Goal: Book appointment/travel/reservation

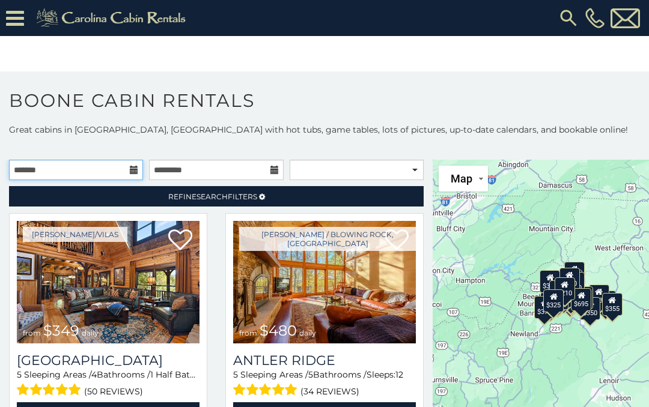
click at [103, 174] on input "text" at bounding box center [76, 170] width 134 height 20
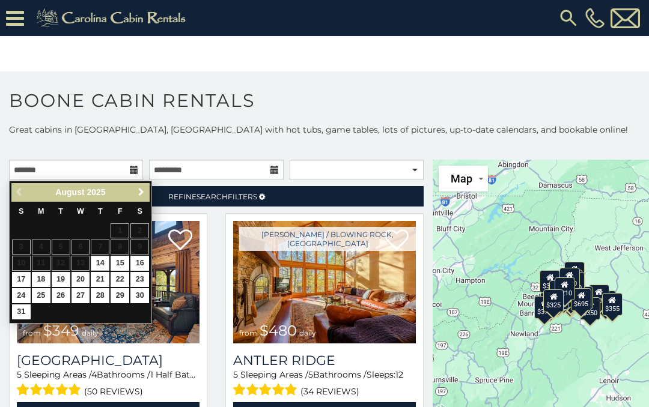
click at [139, 188] on span "Next" at bounding box center [141, 192] width 10 height 10
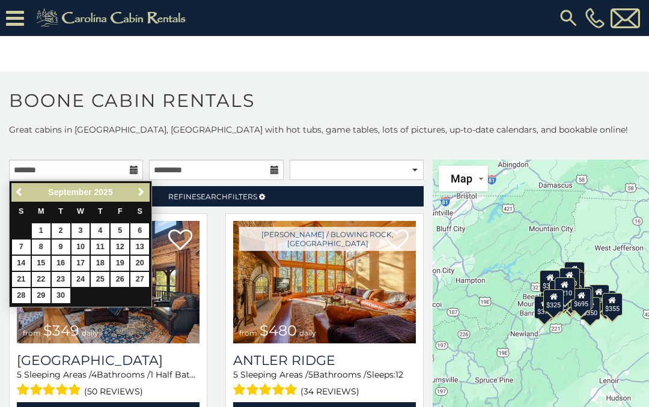
click at [138, 194] on span "Next" at bounding box center [141, 192] width 10 height 10
click at [101, 261] on link "16" at bounding box center [100, 263] width 19 height 15
type input "**********"
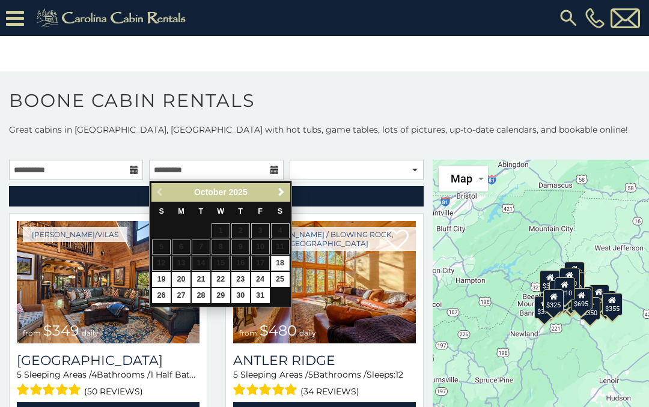
click at [166, 276] on link "19" at bounding box center [161, 279] width 19 height 15
type input "**********"
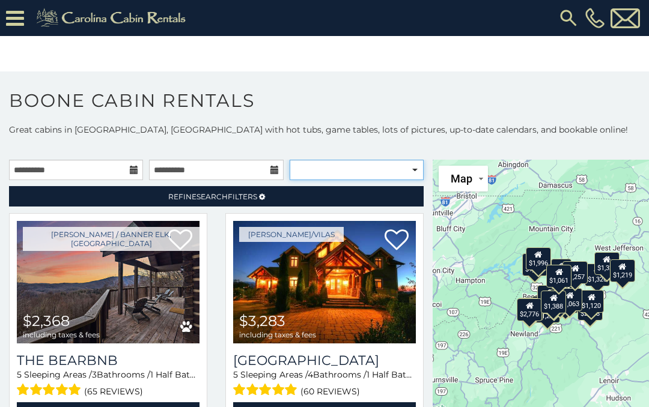
click at [416, 162] on select "**********" at bounding box center [357, 170] width 134 height 20
click at [483, 179] on button "Map" at bounding box center [463, 179] width 49 height 26
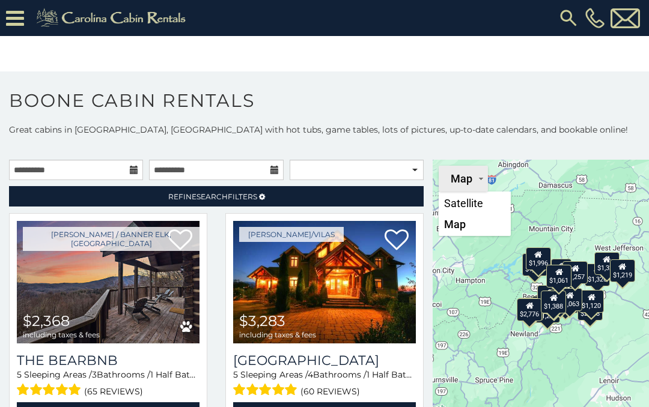
click at [540, 102] on h1 "Boone Cabin Rentals" at bounding box center [324, 107] width 649 height 34
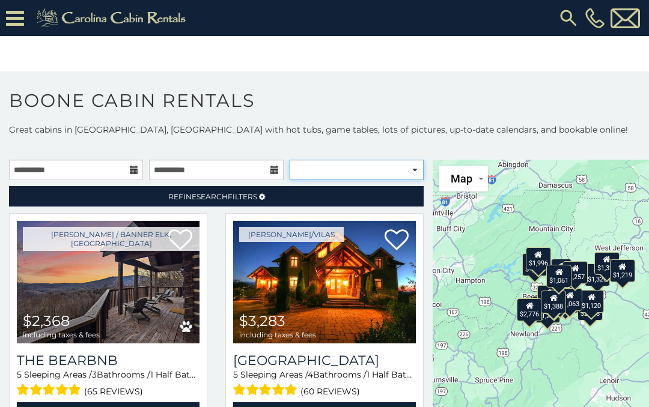
click at [416, 177] on select "**********" at bounding box center [357, 170] width 134 height 20
select select "**********"
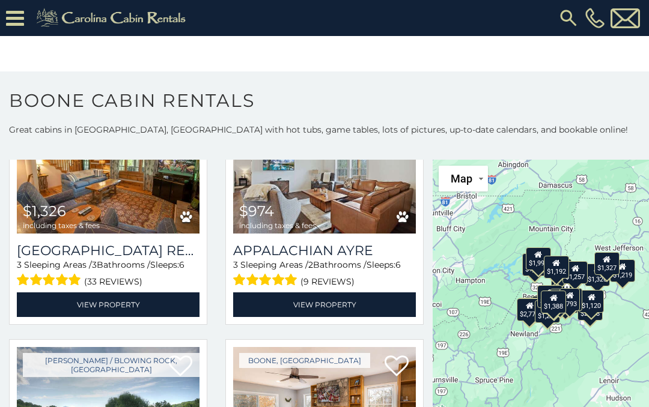
scroll to position [2233, 0]
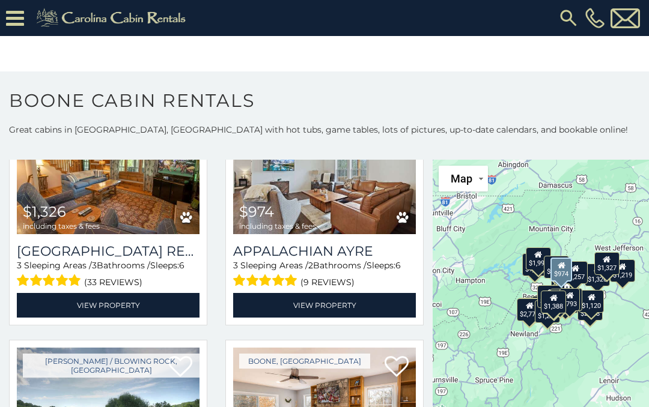
click at [332, 309] on link "View Property" at bounding box center [324, 305] width 183 height 25
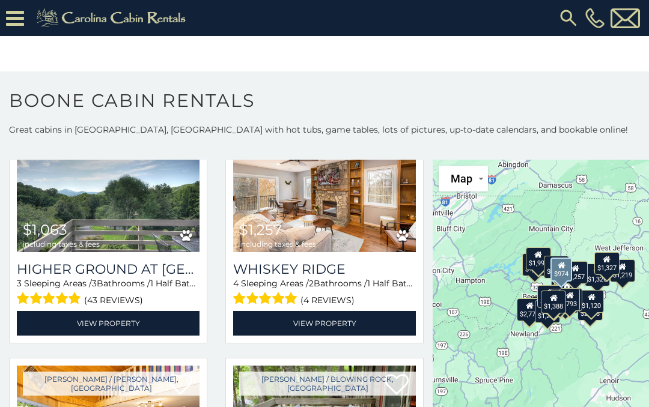
scroll to position [2452, 0]
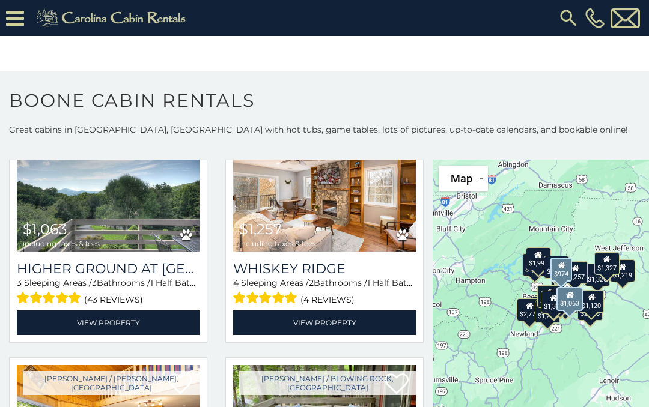
click at [133, 327] on link "View Property" at bounding box center [108, 323] width 183 height 25
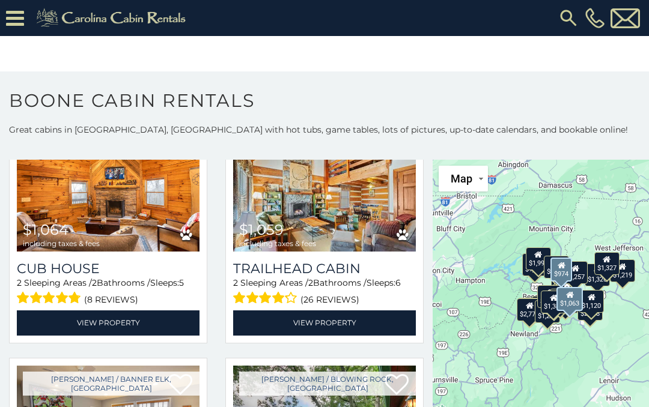
scroll to position [2924, 0]
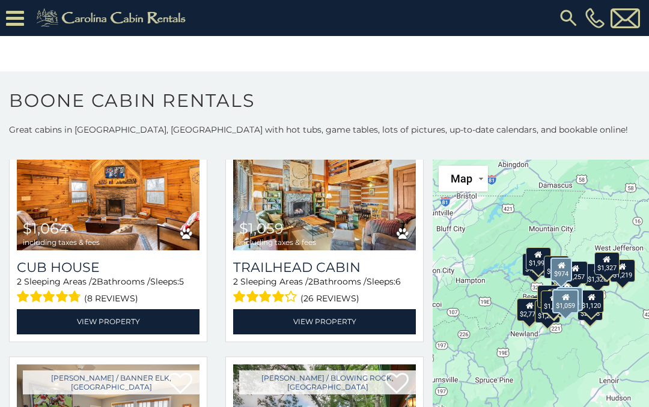
click at [341, 214] on img at bounding box center [324, 190] width 183 height 123
click at [326, 324] on link "View Property" at bounding box center [324, 321] width 183 height 25
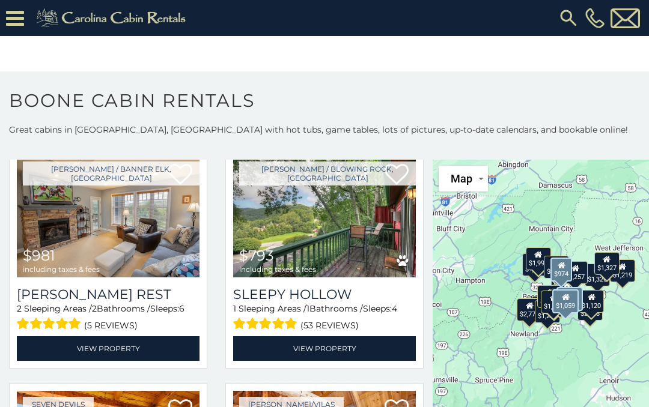
scroll to position [3147, 0]
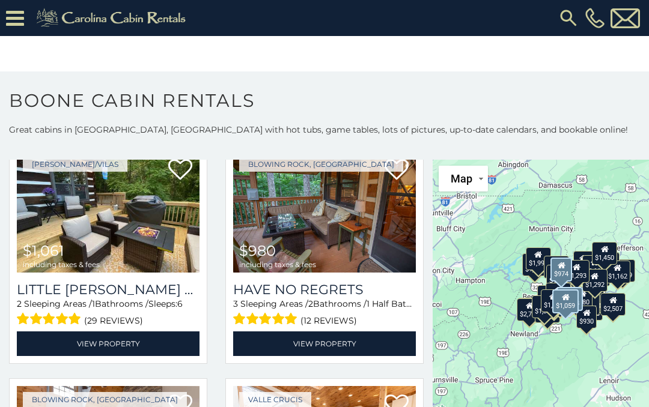
scroll to position [4317, 0]
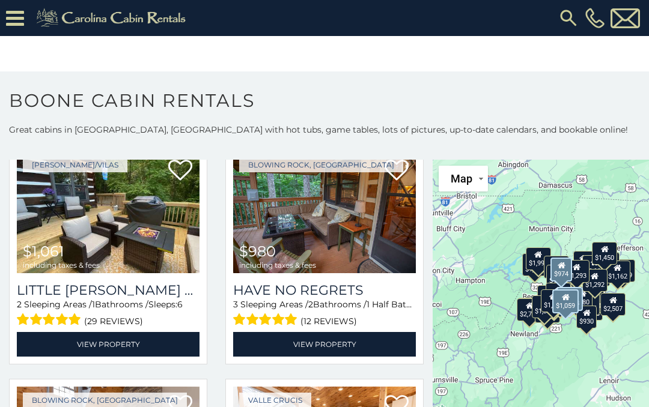
click at [132, 345] on link "View Property" at bounding box center [108, 344] width 183 height 25
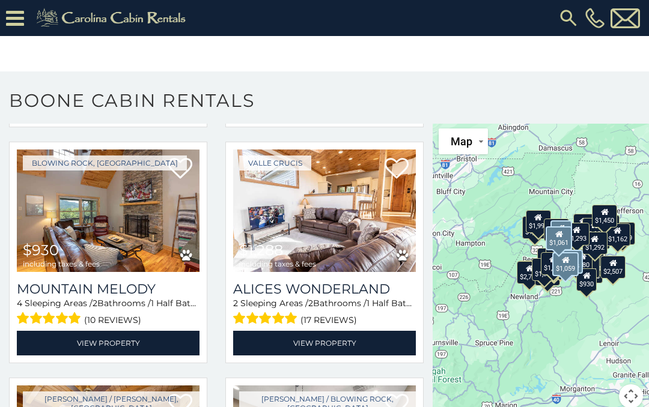
scroll to position [4503, 0]
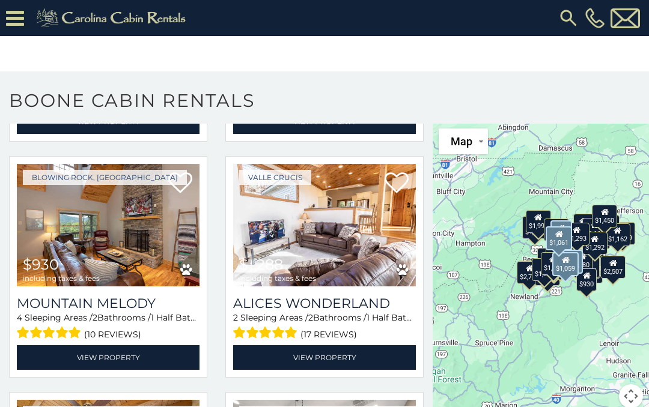
click at [350, 360] on link "View Property" at bounding box center [324, 357] width 183 height 25
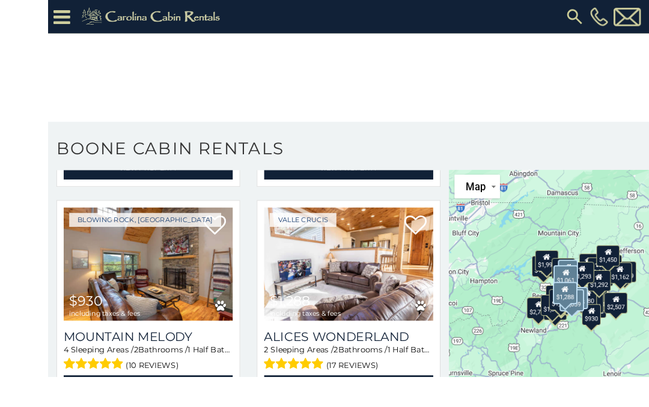
scroll to position [53, 0]
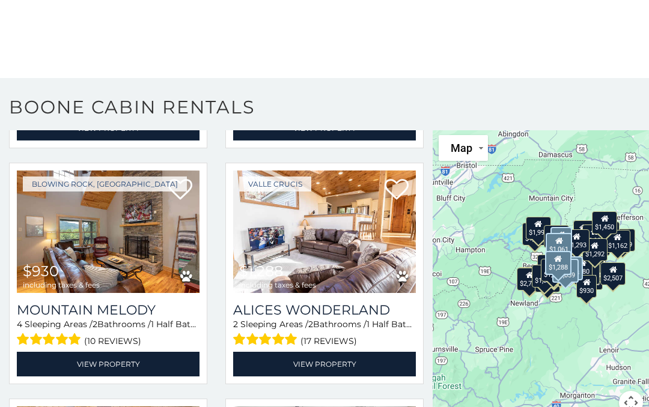
click at [350, 368] on link "View Property" at bounding box center [324, 364] width 183 height 25
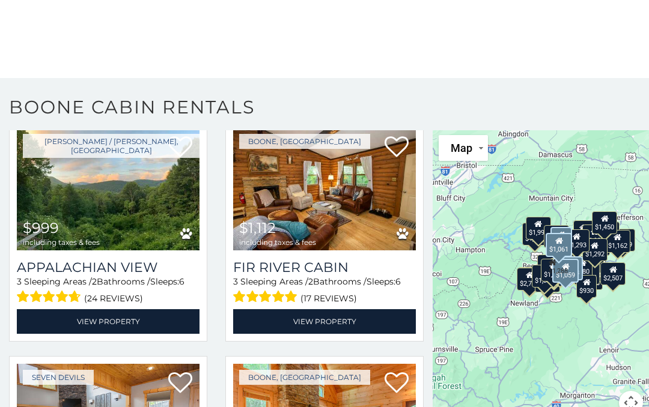
scroll to position [3601, 0]
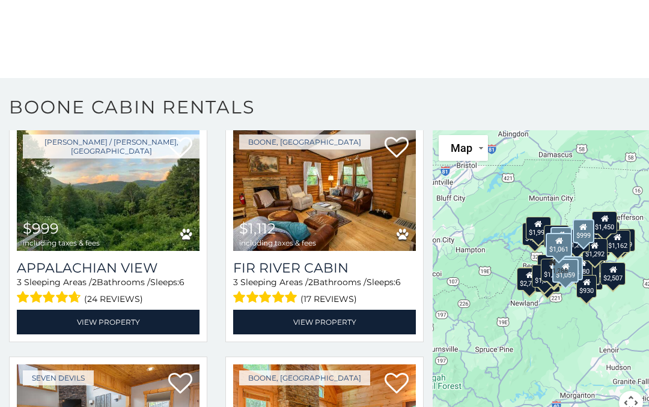
click at [81, 200] on img at bounding box center [108, 190] width 183 height 123
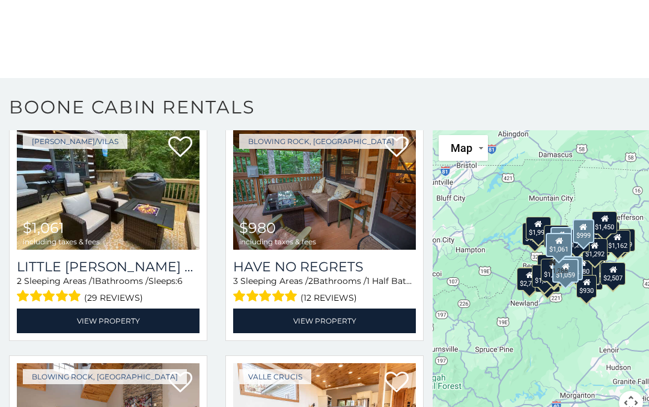
scroll to position [4311, 0]
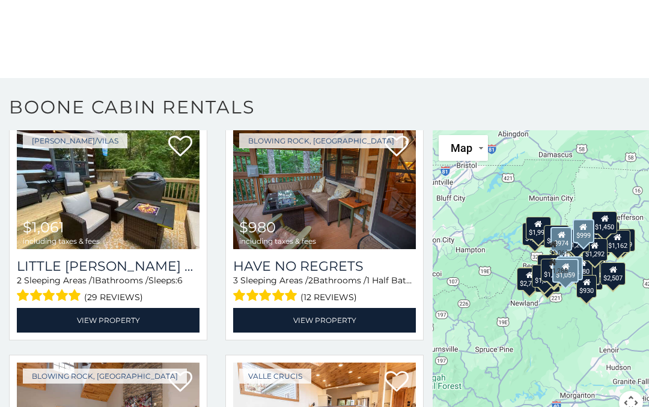
click at [64, 211] on img at bounding box center [108, 188] width 183 height 123
click at [59, 232] on span "$1,061" at bounding box center [43, 227] width 41 height 17
click at [89, 217] on img at bounding box center [108, 188] width 183 height 123
click at [99, 326] on link "View Property" at bounding box center [108, 320] width 183 height 25
click at [106, 323] on link "View Property" at bounding box center [108, 320] width 183 height 25
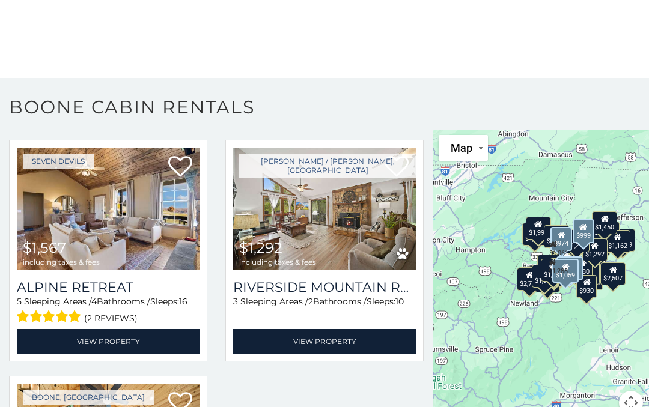
scroll to position [4991, 0]
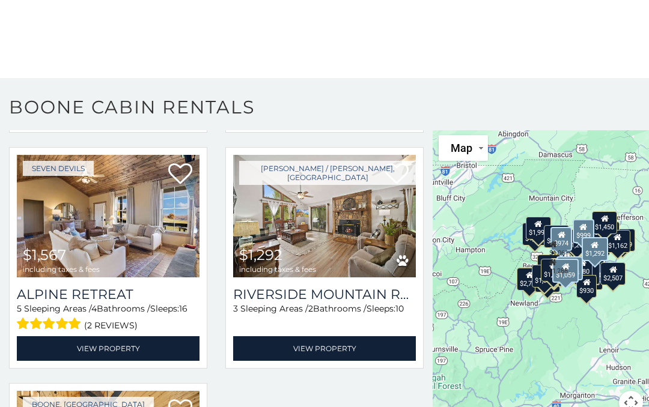
click at [327, 232] on img at bounding box center [324, 216] width 183 height 123
click at [328, 358] on link "View Property" at bounding box center [324, 348] width 183 height 25
click at [327, 361] on link "View Property" at bounding box center [324, 348] width 183 height 25
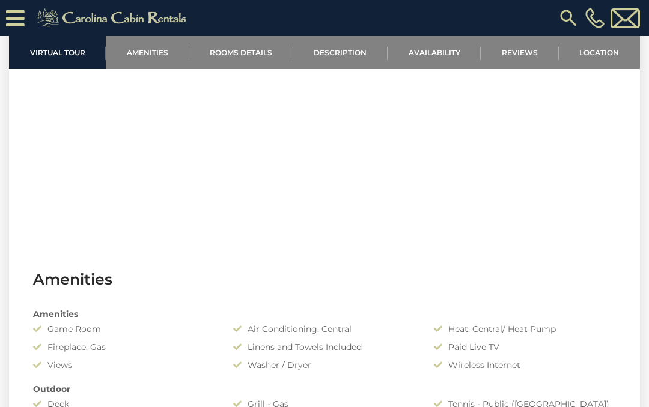
scroll to position [615, 0]
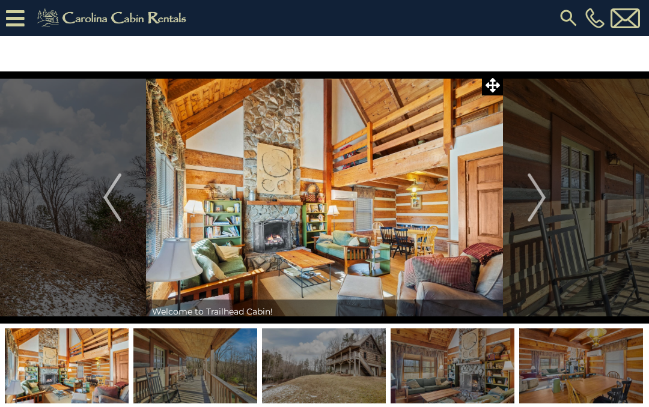
click at [527, 204] on button "Next" at bounding box center [536, 197] width 67 height 252
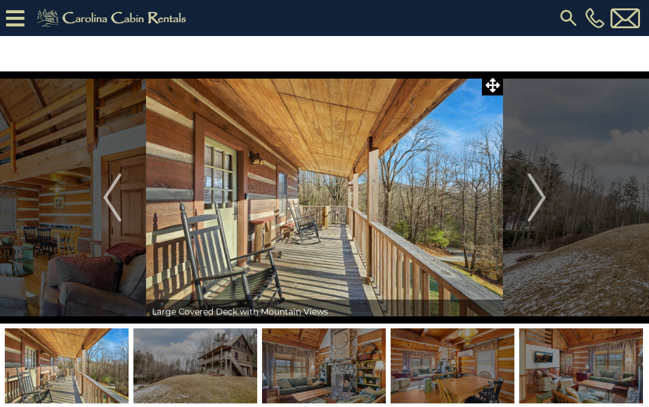
click at [535, 195] on img "Next" at bounding box center [536, 198] width 18 height 48
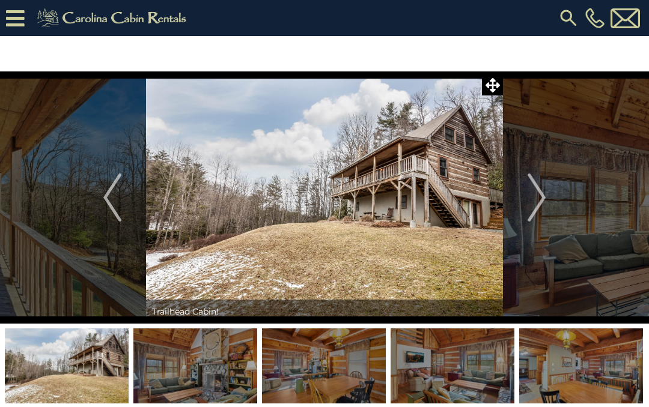
click at [526, 204] on button "Next" at bounding box center [536, 197] width 67 height 252
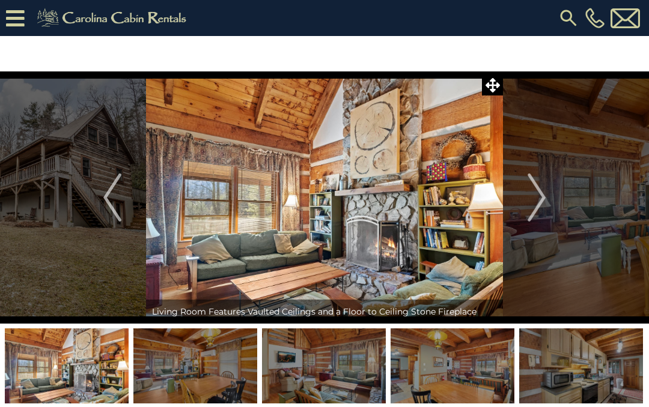
click at [527, 193] on button "Next" at bounding box center [536, 197] width 67 height 252
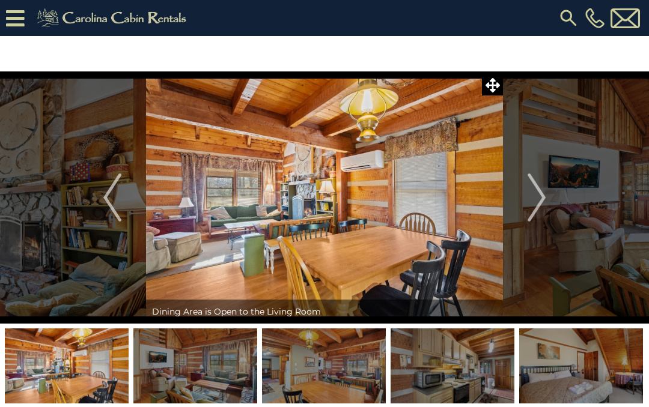
click at [524, 196] on button "Next" at bounding box center [536, 197] width 67 height 252
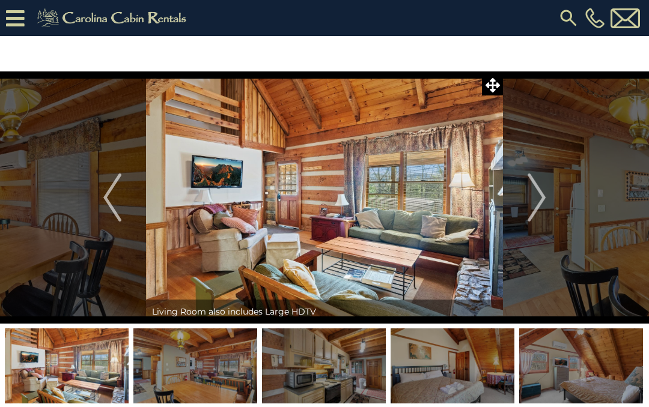
click at [528, 189] on img "Next" at bounding box center [536, 198] width 18 height 48
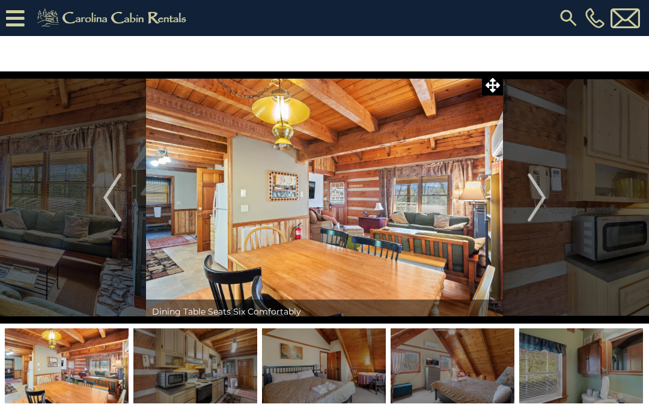
click at [530, 188] on img "Next" at bounding box center [536, 198] width 18 height 48
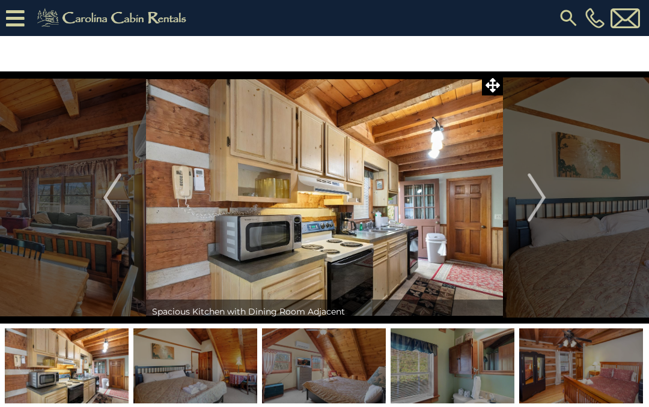
click at [533, 185] on img "Next" at bounding box center [536, 198] width 18 height 48
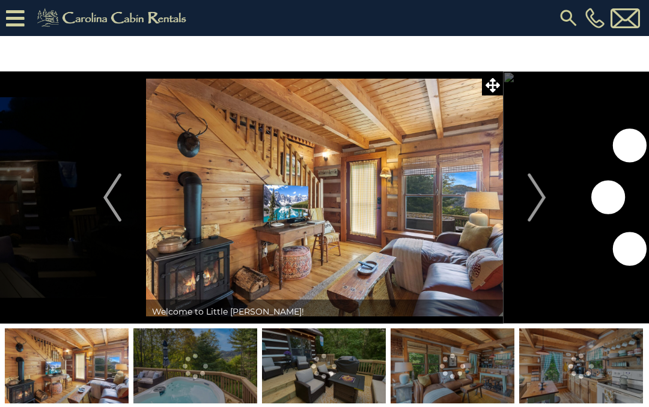
click at [538, 192] on img "Next" at bounding box center [536, 198] width 18 height 48
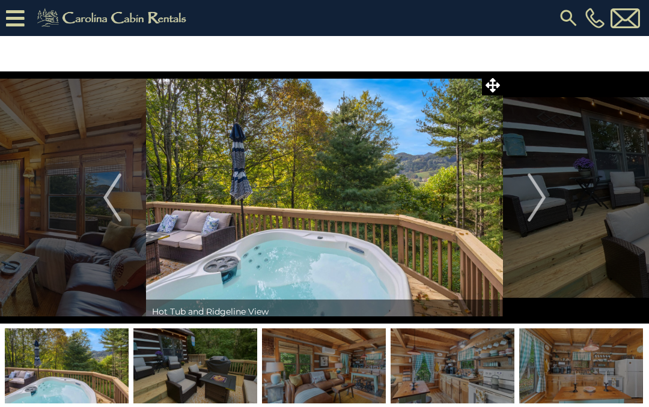
click at [530, 201] on img "Next" at bounding box center [536, 198] width 18 height 48
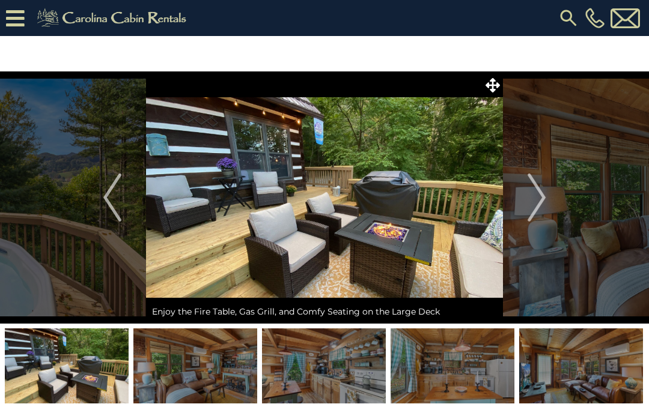
click at [530, 204] on img "Next" at bounding box center [536, 198] width 18 height 48
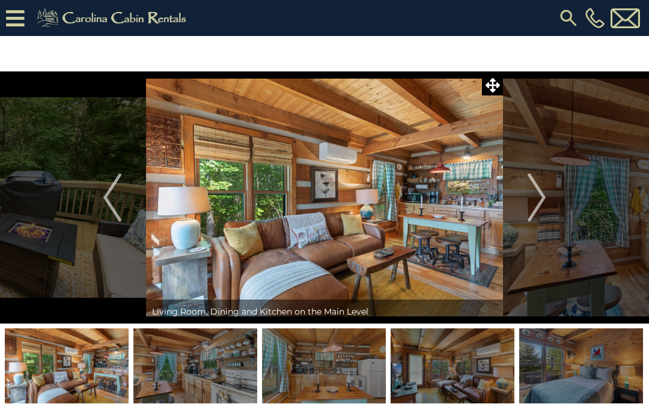
click at [532, 202] on img "Next" at bounding box center [536, 198] width 18 height 48
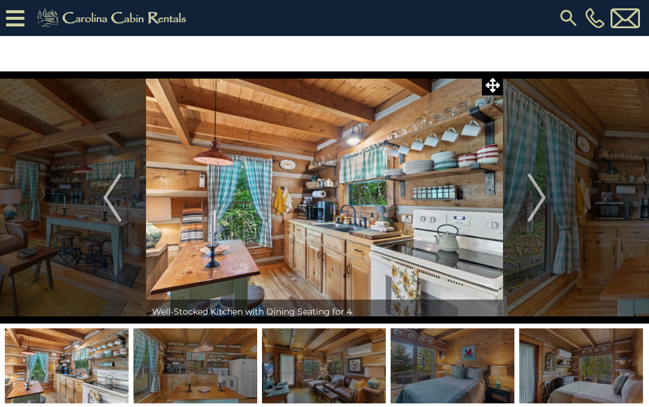
click at [529, 201] on img "Next" at bounding box center [536, 198] width 18 height 48
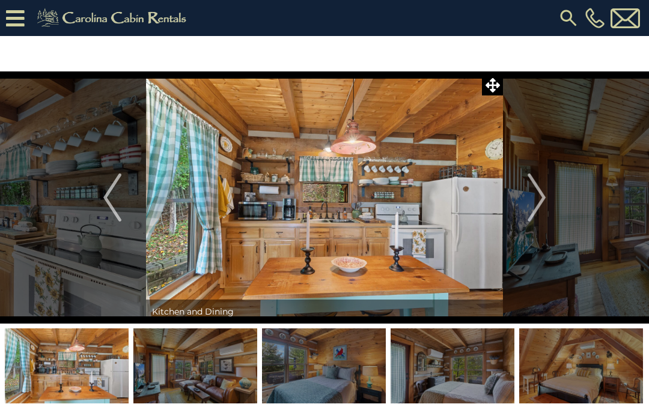
click at [530, 199] on img "Next" at bounding box center [536, 198] width 18 height 48
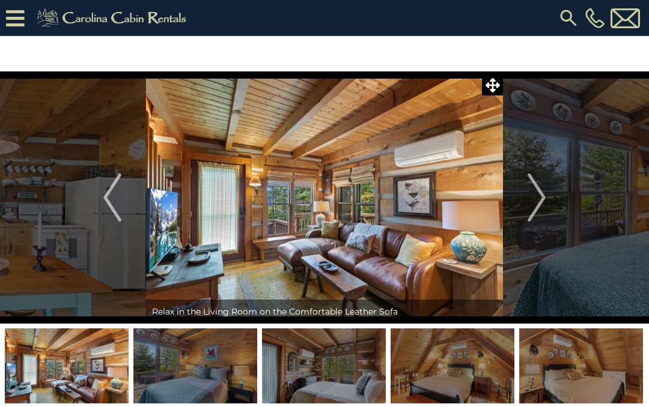
click at [529, 198] on img "Next" at bounding box center [536, 198] width 18 height 48
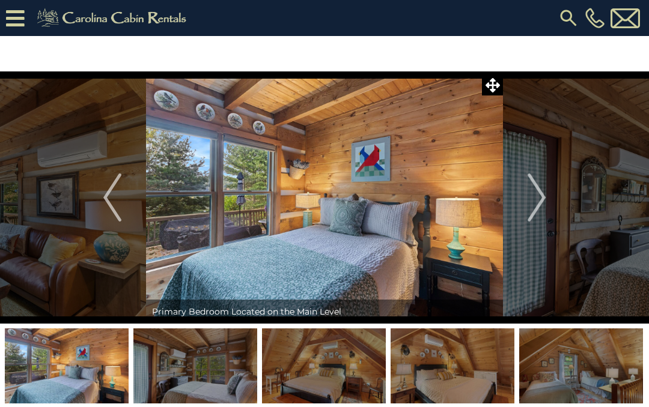
click at [532, 197] on img "Next" at bounding box center [536, 198] width 18 height 48
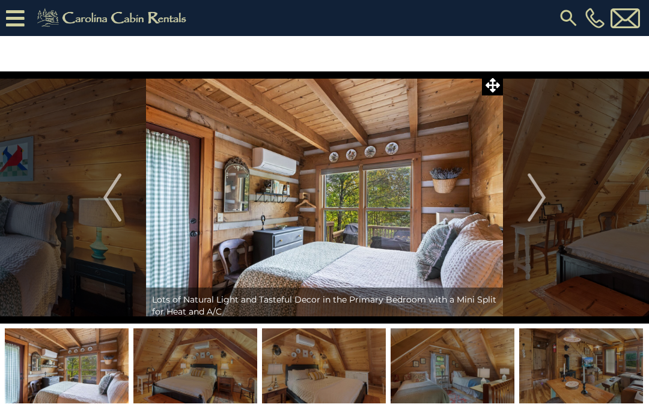
click at [530, 198] on img "Next" at bounding box center [536, 198] width 18 height 48
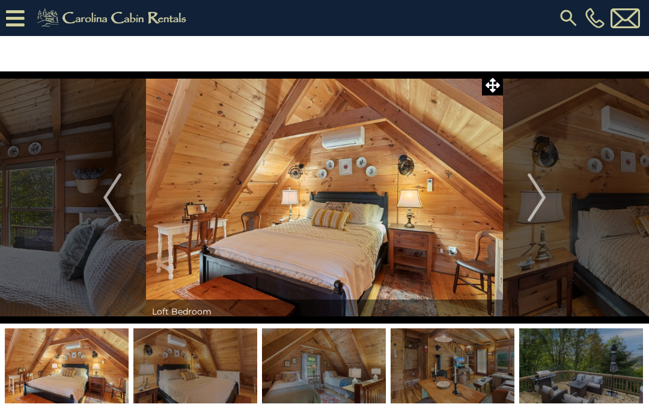
click at [534, 197] on img "Next" at bounding box center [536, 198] width 18 height 48
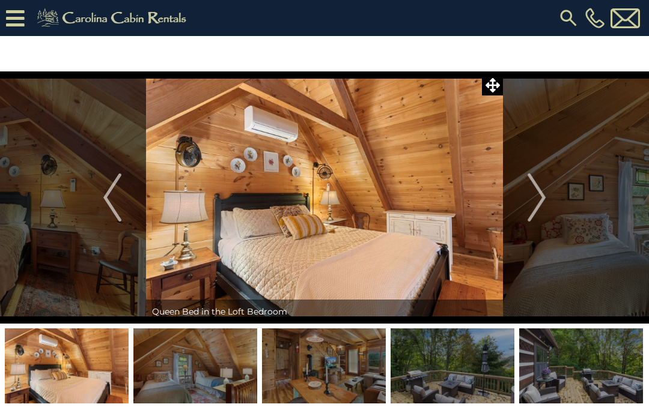
click at [532, 198] on img "Next" at bounding box center [536, 198] width 18 height 48
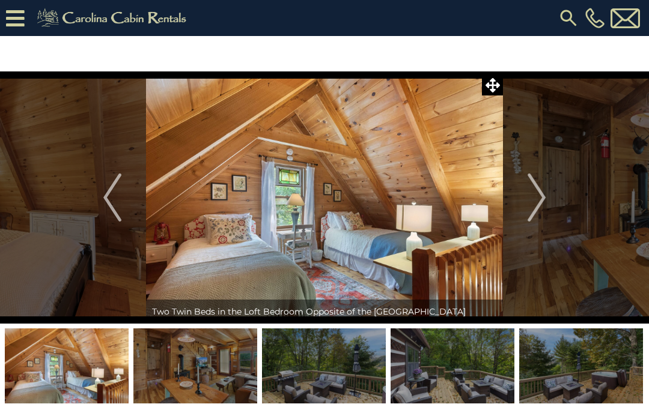
click at [531, 199] on img "Next" at bounding box center [536, 198] width 18 height 48
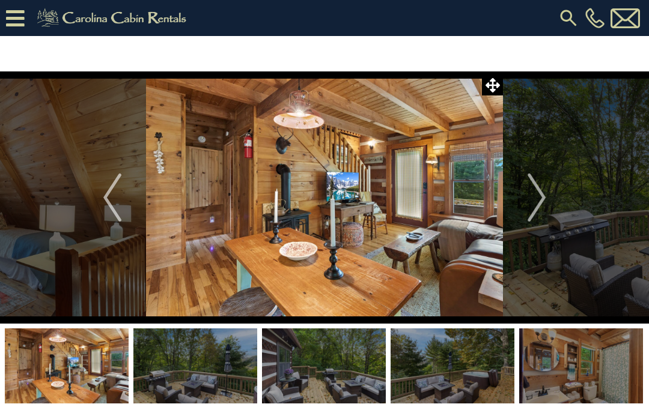
click at [533, 199] on img "Next" at bounding box center [536, 198] width 18 height 48
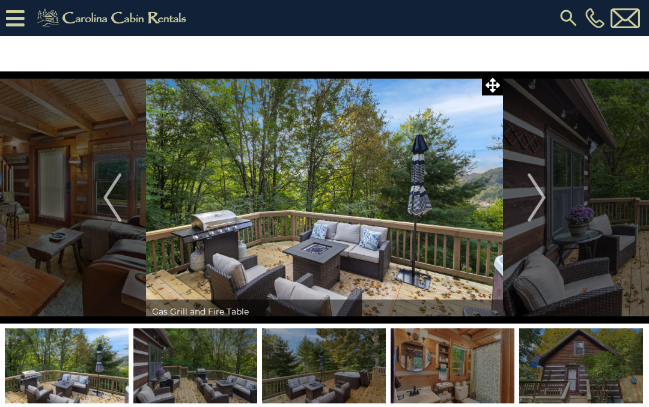
click at [527, 201] on img "Next" at bounding box center [536, 198] width 18 height 48
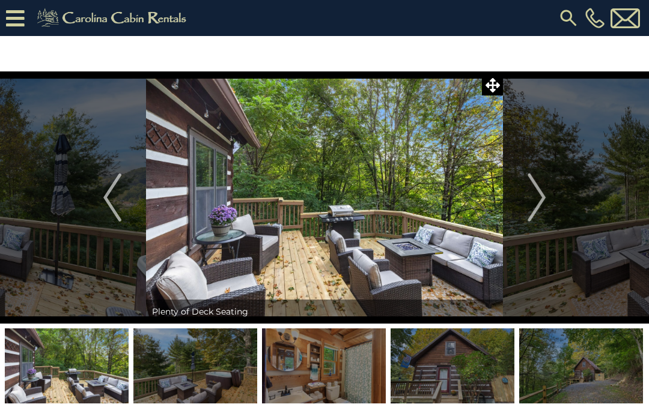
click at [114, 188] on img "Previous" at bounding box center [112, 198] width 18 height 48
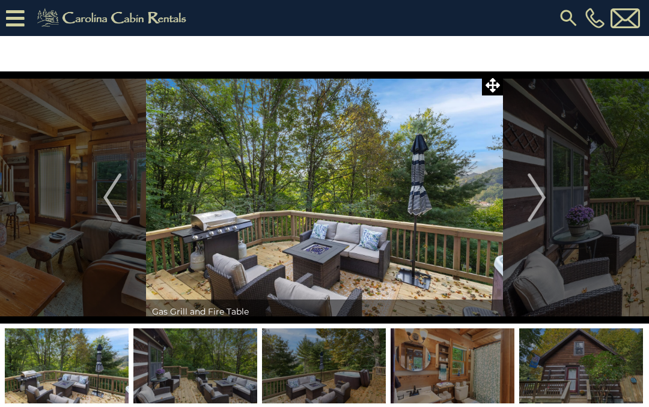
click at [532, 196] on img "Next" at bounding box center [536, 198] width 18 height 48
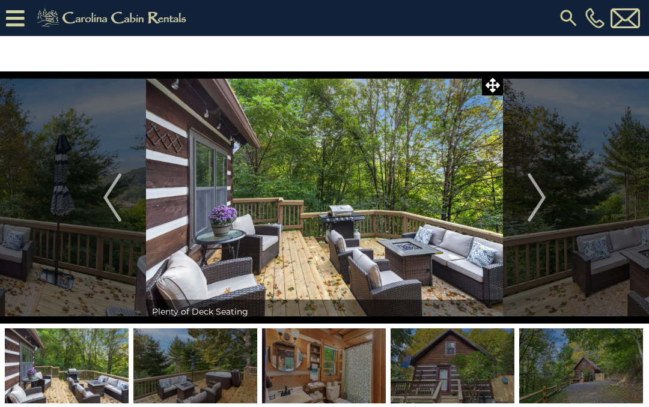
click at [535, 191] on img "Next" at bounding box center [536, 198] width 18 height 48
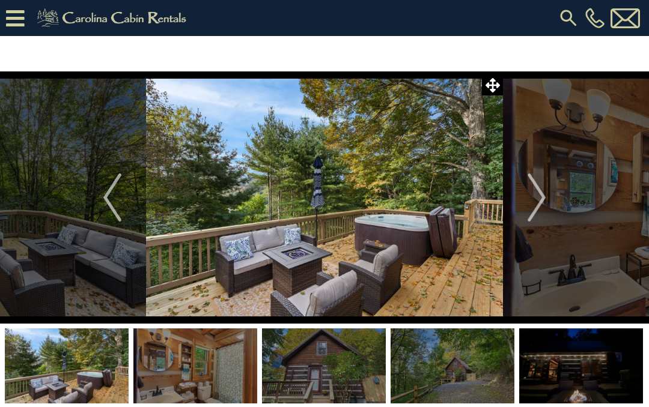
click at [527, 198] on button "Next" at bounding box center [536, 197] width 67 height 252
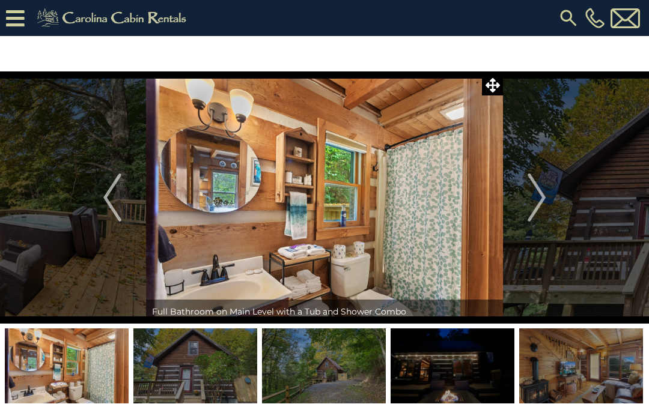
click at [530, 195] on img "Next" at bounding box center [536, 198] width 18 height 48
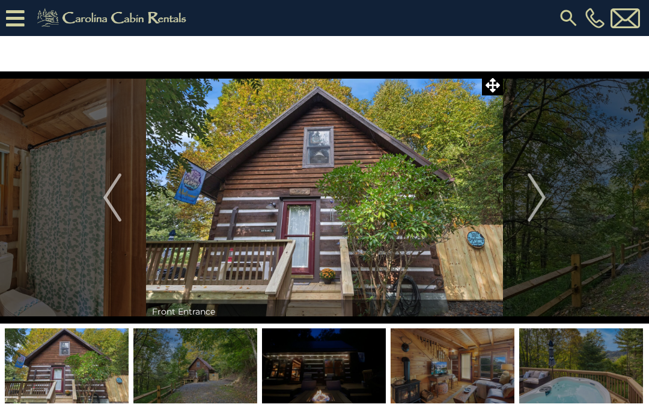
click at [531, 195] on img "Next" at bounding box center [536, 198] width 18 height 48
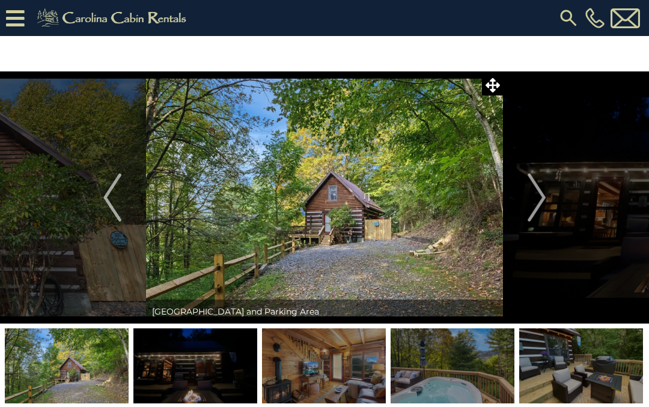
click at [526, 197] on button "Next" at bounding box center [536, 197] width 67 height 252
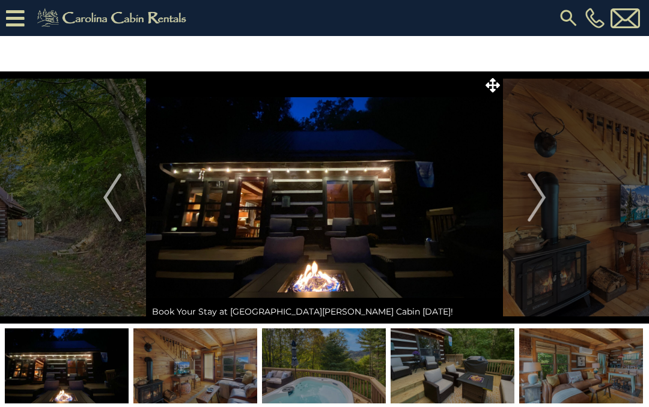
click at [529, 196] on img "Next" at bounding box center [536, 198] width 18 height 48
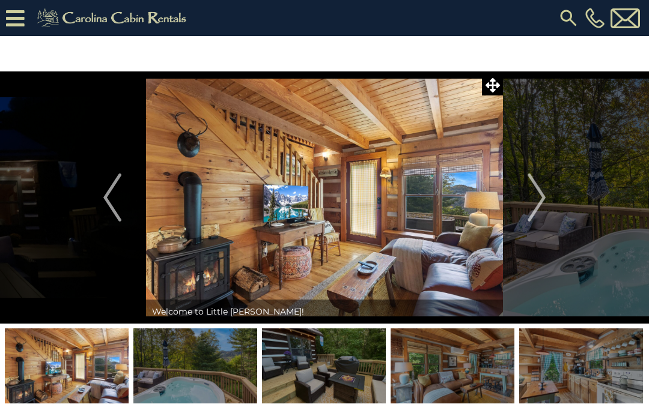
click at [531, 196] on img "Next" at bounding box center [536, 198] width 18 height 48
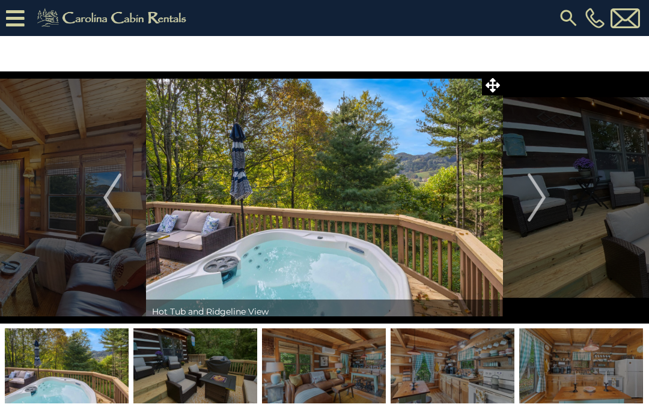
click at [529, 196] on img "Next" at bounding box center [536, 198] width 18 height 48
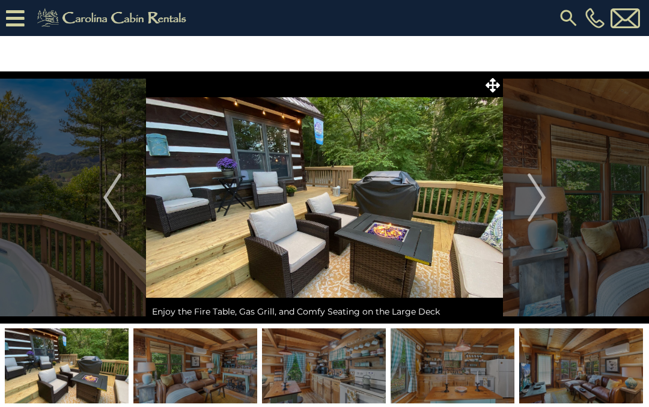
click at [528, 195] on img "Next" at bounding box center [536, 198] width 18 height 48
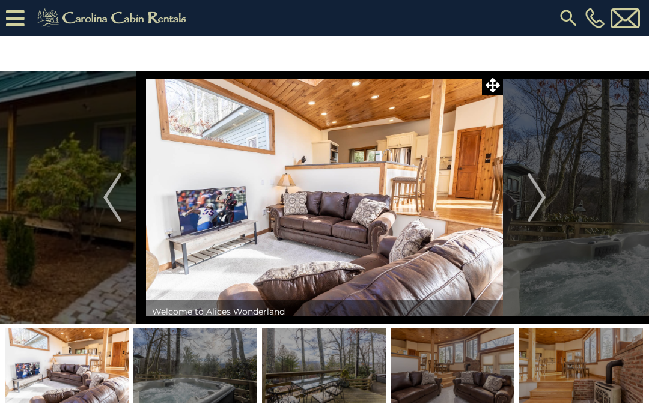
click at [537, 188] on img "Next" at bounding box center [536, 198] width 18 height 48
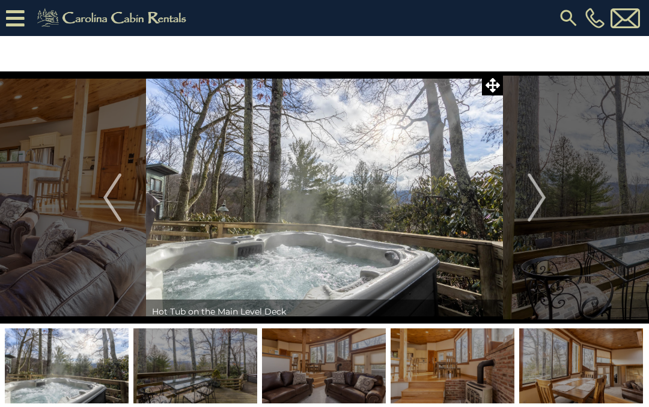
click at [527, 186] on img "Next" at bounding box center [536, 198] width 18 height 48
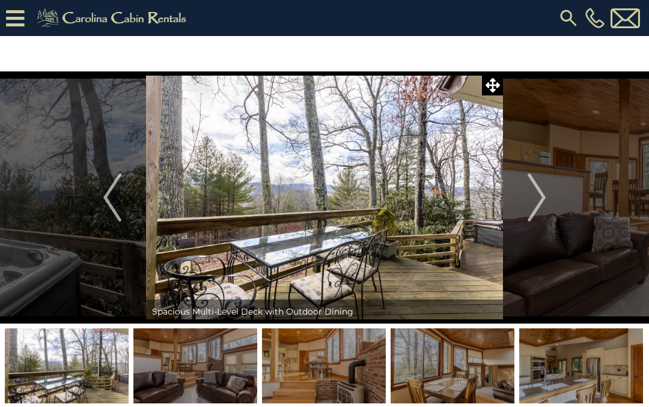
click at [529, 189] on img "Next" at bounding box center [536, 198] width 18 height 48
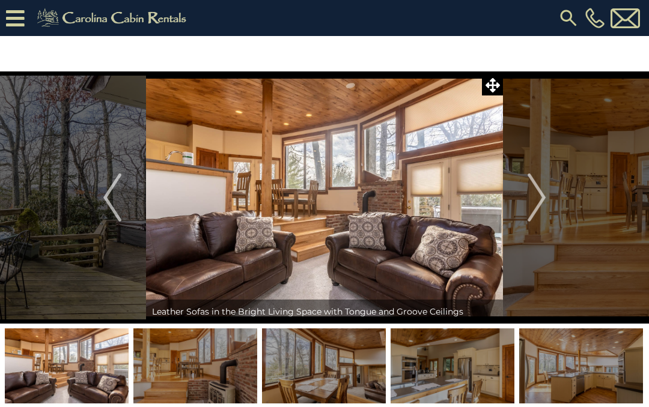
click at [532, 192] on img "Next" at bounding box center [536, 198] width 18 height 48
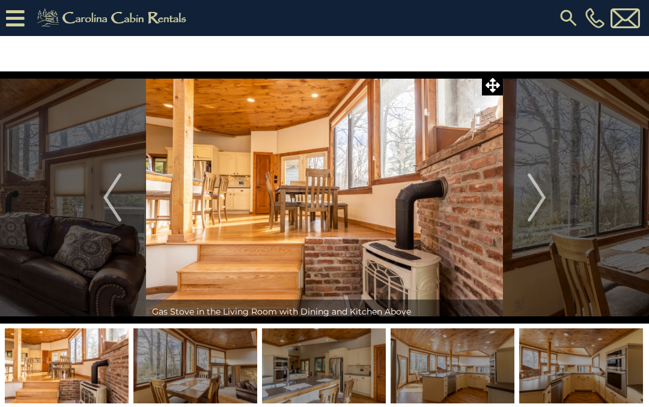
click at [530, 191] on img "Next" at bounding box center [536, 198] width 18 height 48
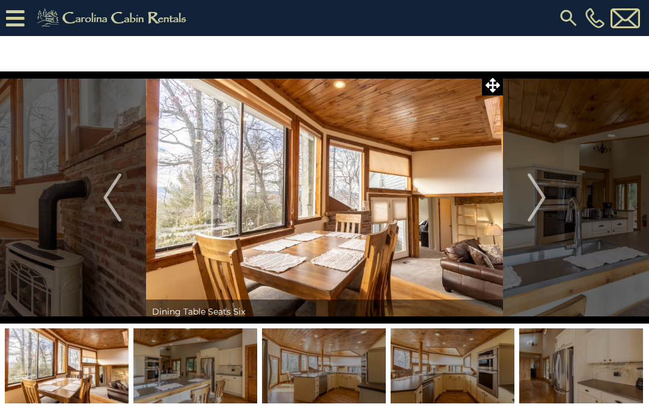
click at [527, 190] on button "Next" at bounding box center [536, 197] width 67 height 252
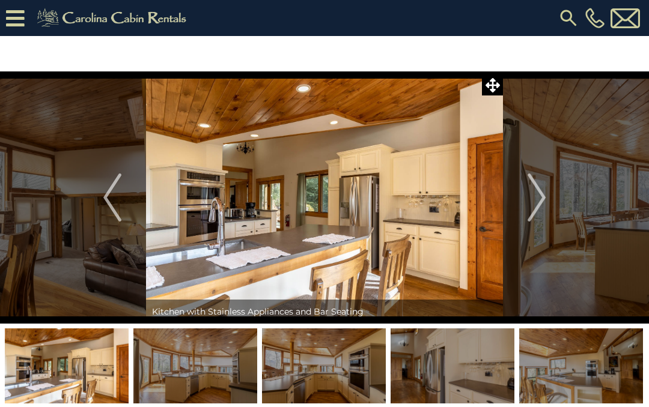
click at [528, 192] on img "Next" at bounding box center [536, 198] width 18 height 48
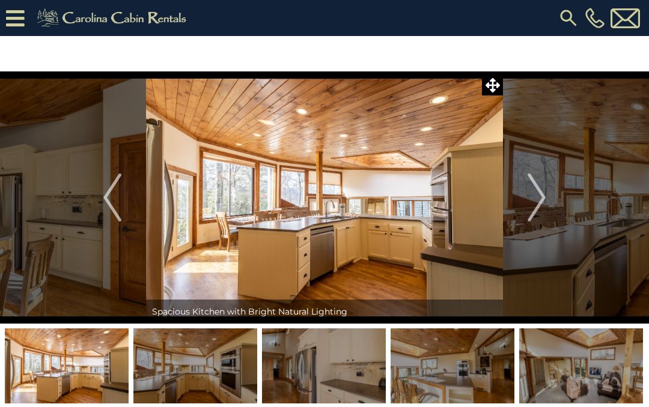
click at [526, 190] on button "Next" at bounding box center [536, 197] width 67 height 252
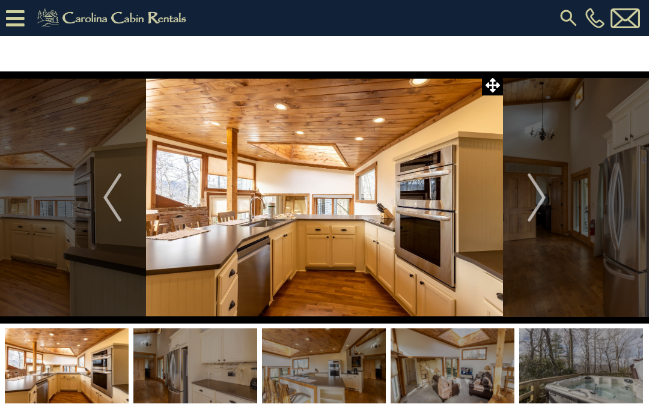
click at [527, 190] on img "Next" at bounding box center [536, 198] width 18 height 48
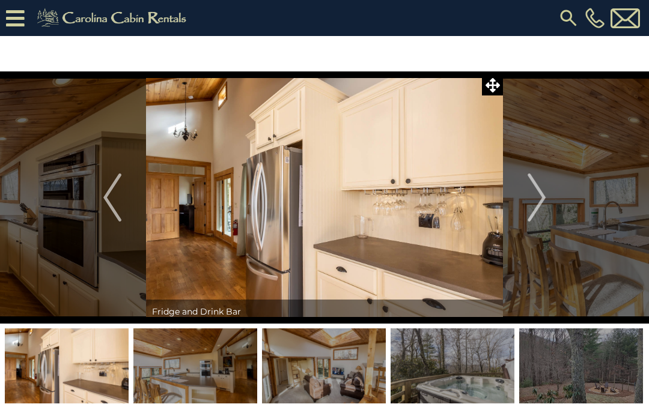
click at [528, 192] on img "Next" at bounding box center [536, 198] width 18 height 48
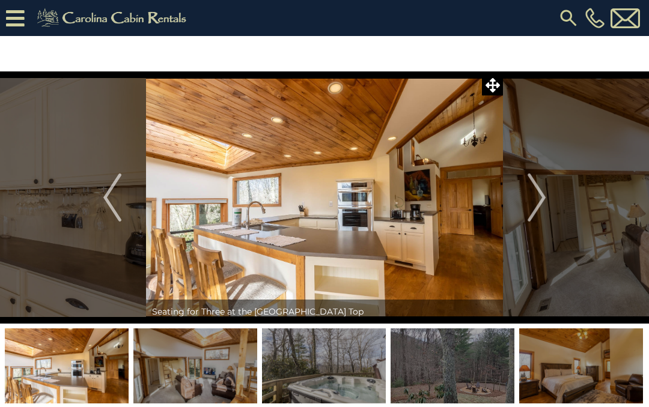
click at [530, 188] on img "Next" at bounding box center [536, 198] width 18 height 48
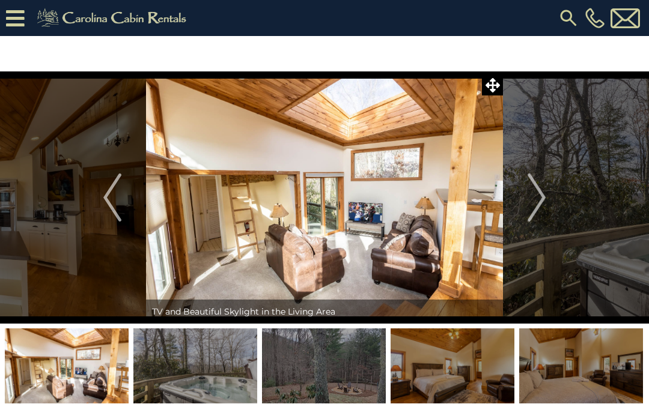
click at [529, 194] on img "Next" at bounding box center [536, 198] width 18 height 48
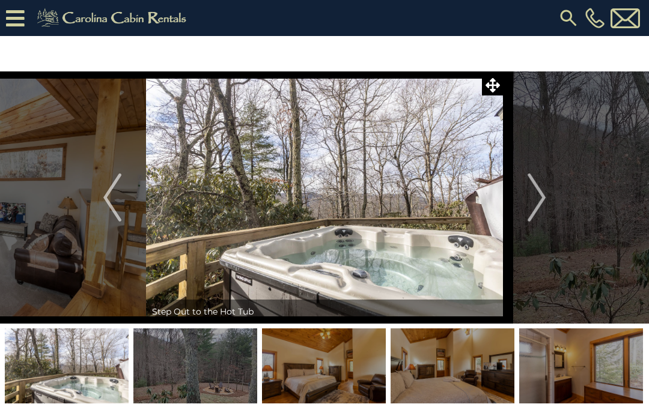
click at [531, 192] on img "Next" at bounding box center [536, 198] width 18 height 48
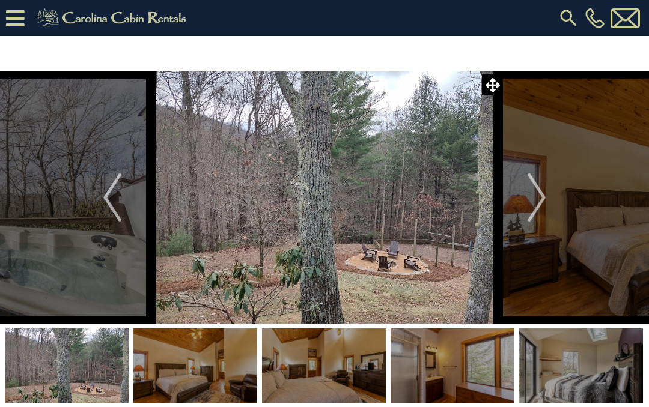
click at [528, 192] on img "Next" at bounding box center [536, 198] width 18 height 48
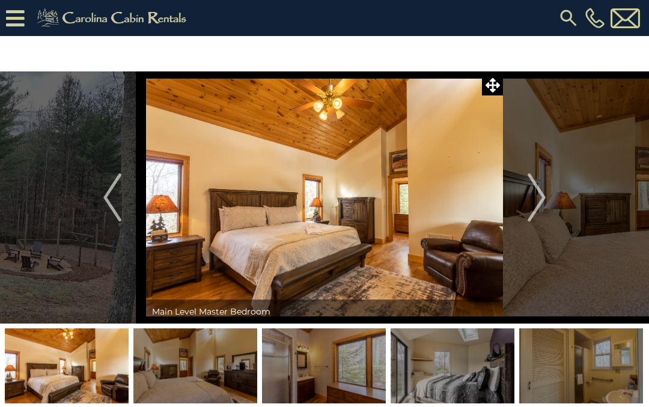
click at [526, 191] on button "Next" at bounding box center [536, 197] width 67 height 252
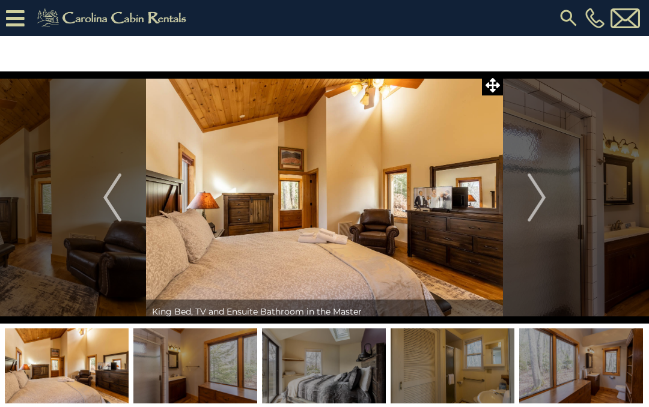
click at [527, 191] on button "Next" at bounding box center [536, 197] width 67 height 252
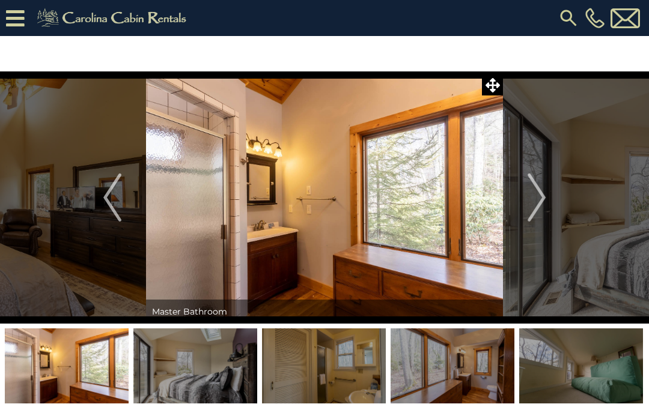
click at [528, 193] on img "Next" at bounding box center [536, 198] width 18 height 48
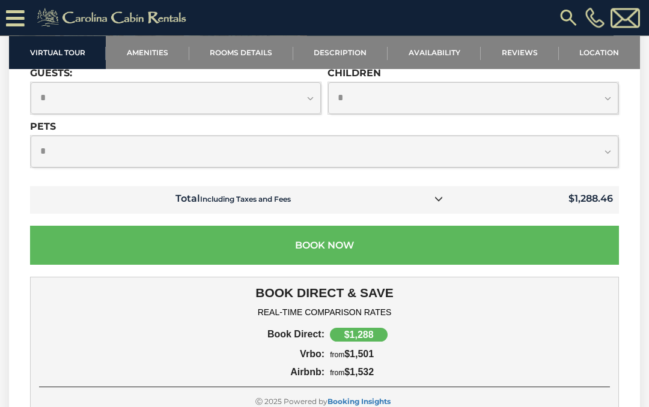
scroll to position [3004, 0]
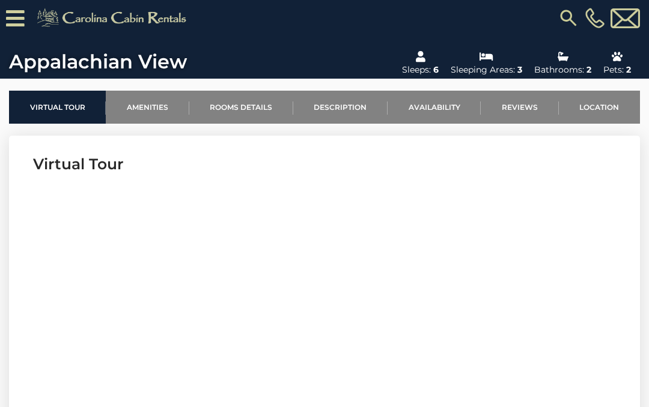
scroll to position [340, 0]
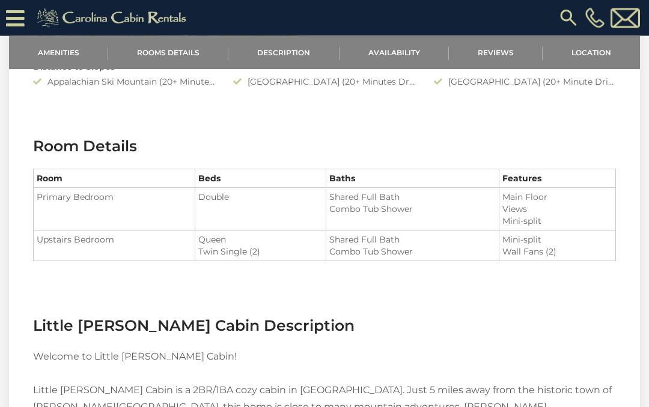
scroll to position [695, 0]
